Goal: Transaction & Acquisition: Purchase product/service

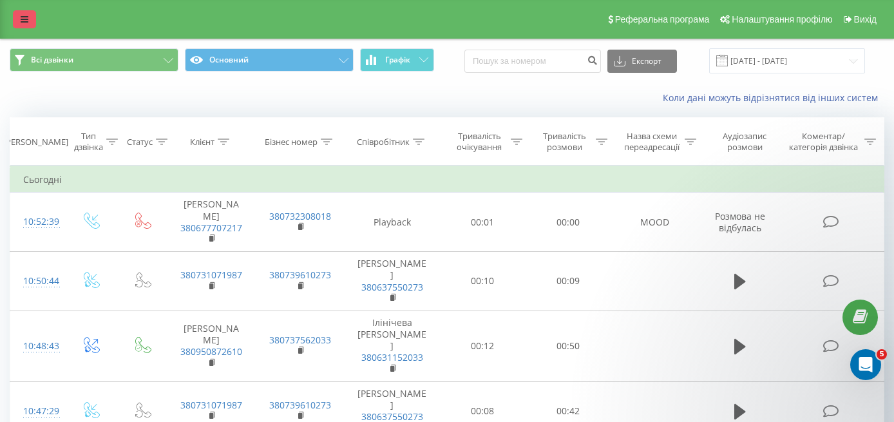
click at [26, 26] on link at bounding box center [24, 19] width 23 height 18
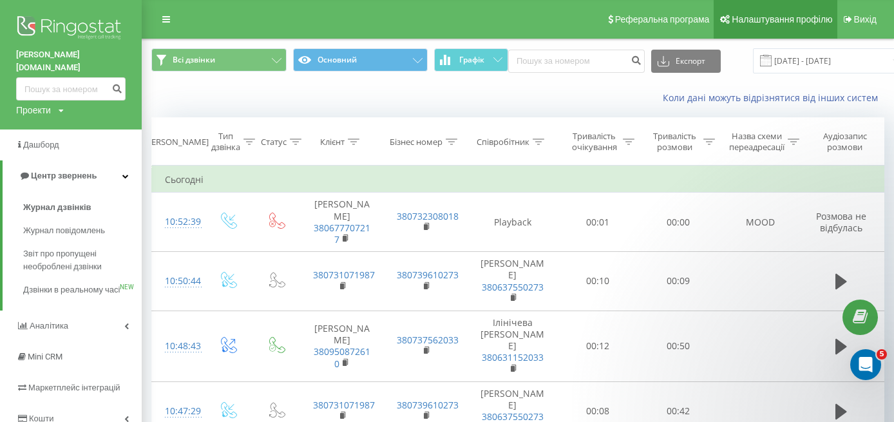
click at [818, 16] on span "Налаштування профілю" at bounding box center [781, 19] width 100 height 10
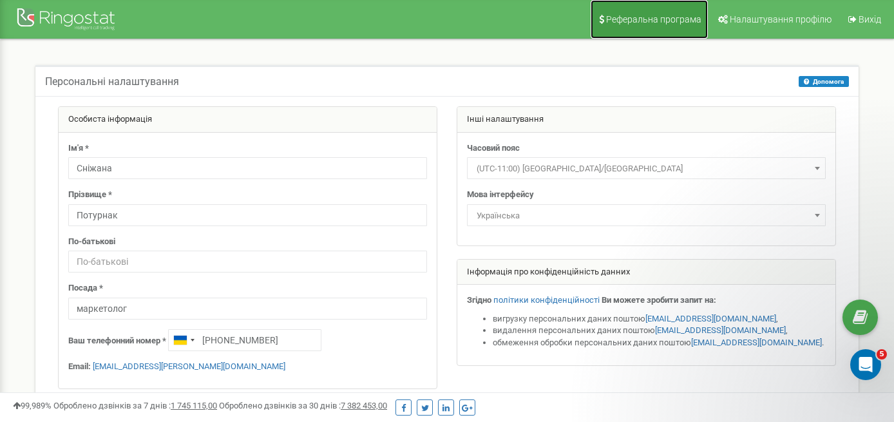
click at [667, 23] on span "Реферальна програма" at bounding box center [653, 19] width 95 height 10
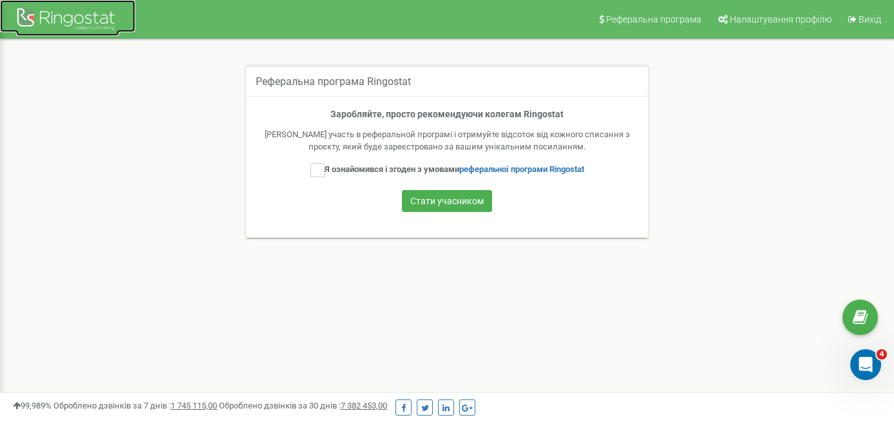
click at [73, 19] on div at bounding box center [67, 20] width 103 height 31
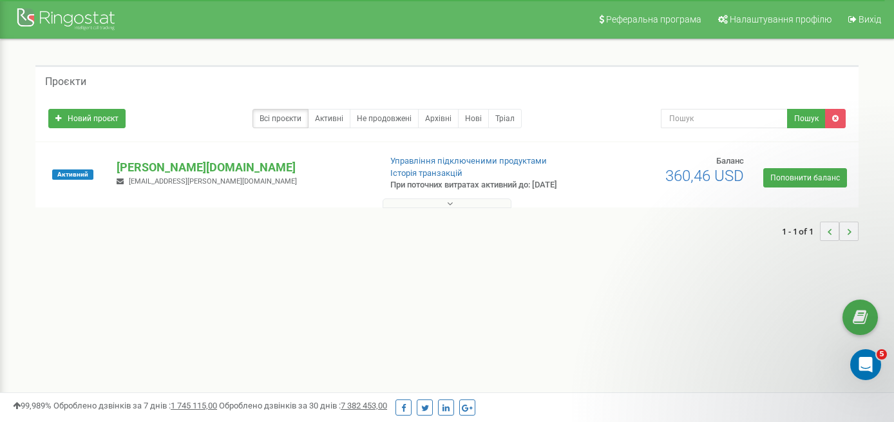
click at [456, 208] on button at bounding box center [446, 203] width 129 height 10
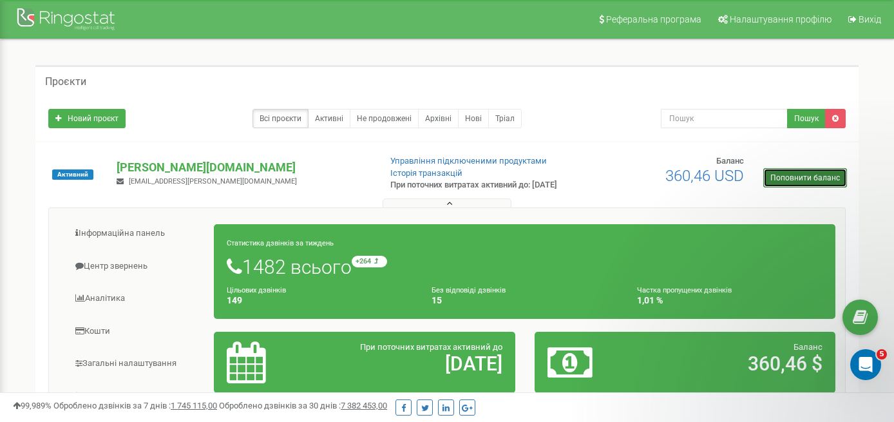
click at [815, 175] on link "Поповнити баланс" at bounding box center [805, 177] width 84 height 19
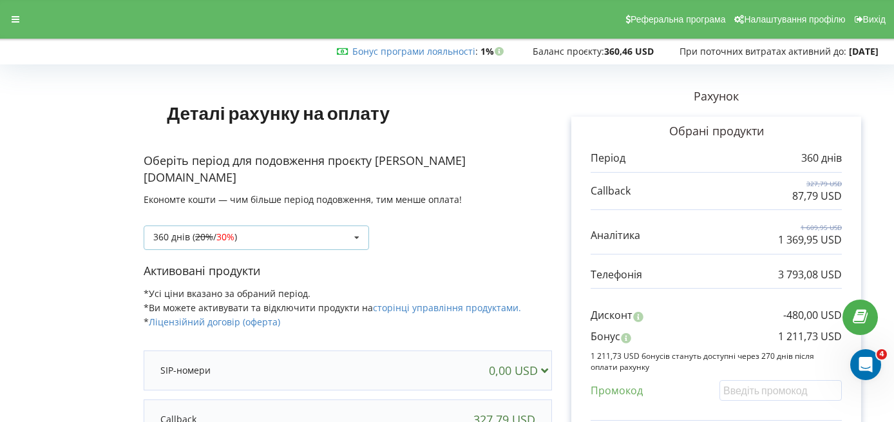
click at [348, 226] on icon at bounding box center [356, 238] width 19 height 24
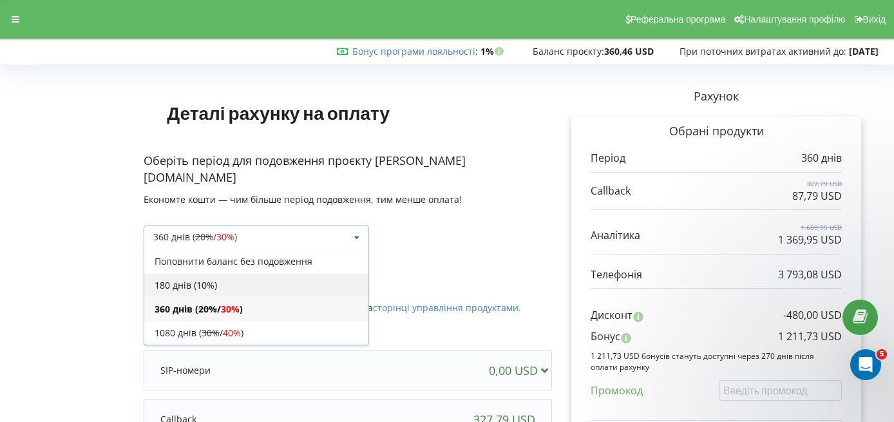
click at [292, 274] on div "180 днів (10%)" at bounding box center [256, 285] width 224 height 24
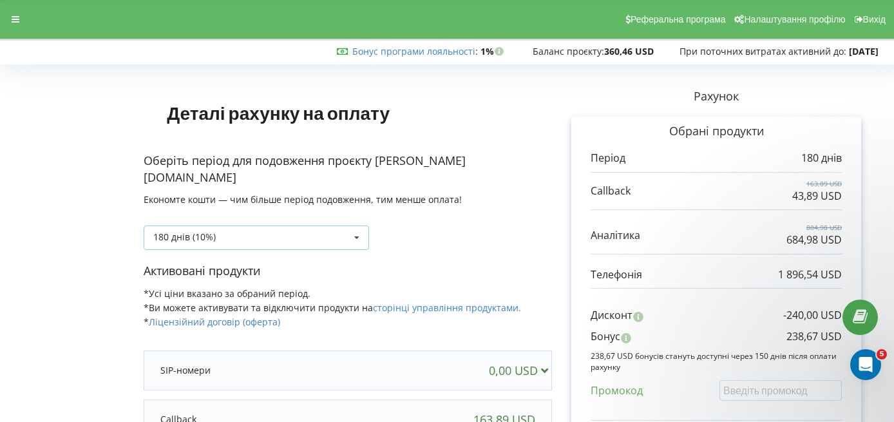
click at [300, 225] on div "180 днів (10%) Поповнити баланс без подовження 20% / 30% 30% / 40%" at bounding box center [256, 237] width 225 height 24
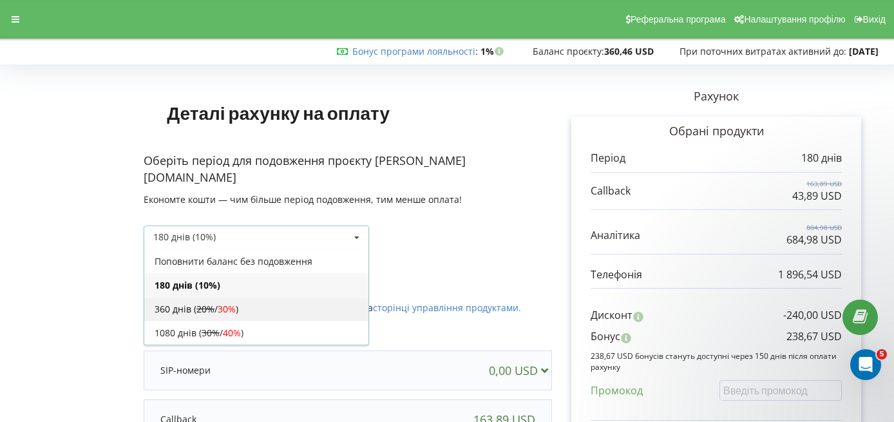
click at [256, 297] on div "360 днів ( 20% / 30% )" at bounding box center [256, 309] width 224 height 24
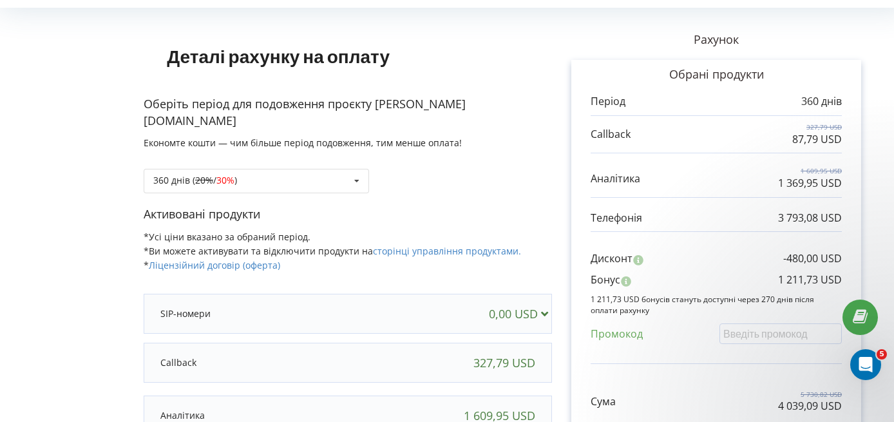
scroll to position [14, 0]
